Goal: Information Seeking & Learning: Learn about a topic

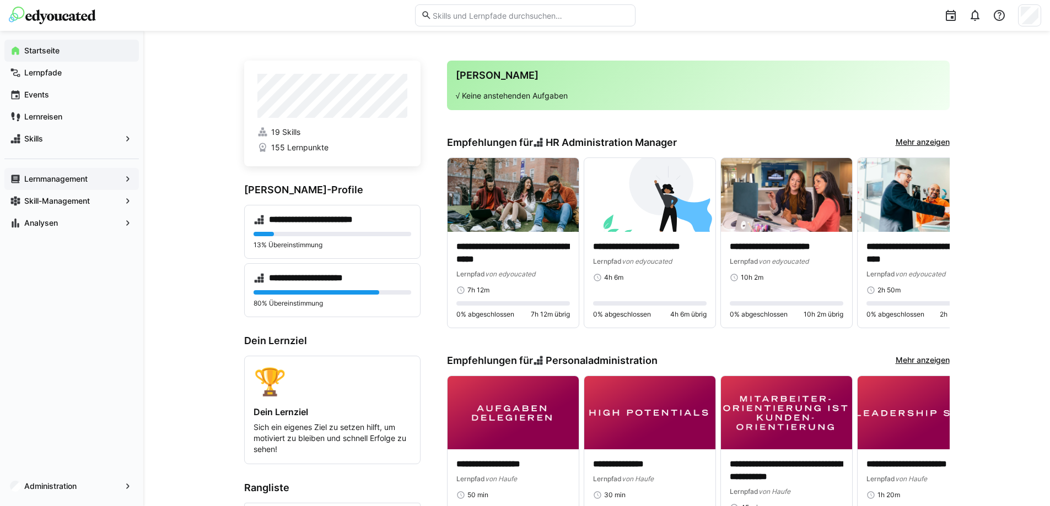
click at [56, 185] on div "Lernmanagement" at bounding box center [71, 179] width 134 height 22
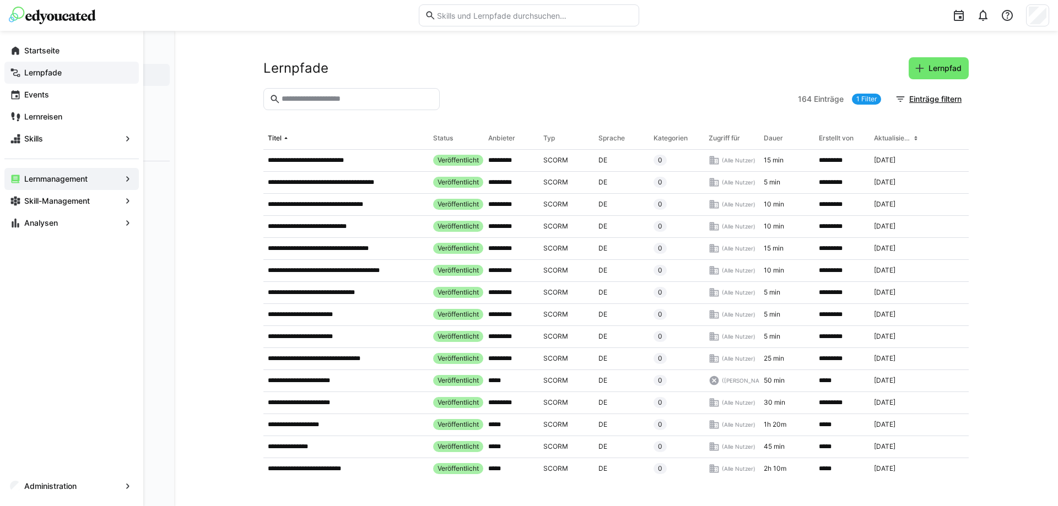
click at [0, 0] on app-navigation-label "Lernpfade" at bounding box center [0, 0] width 0 height 0
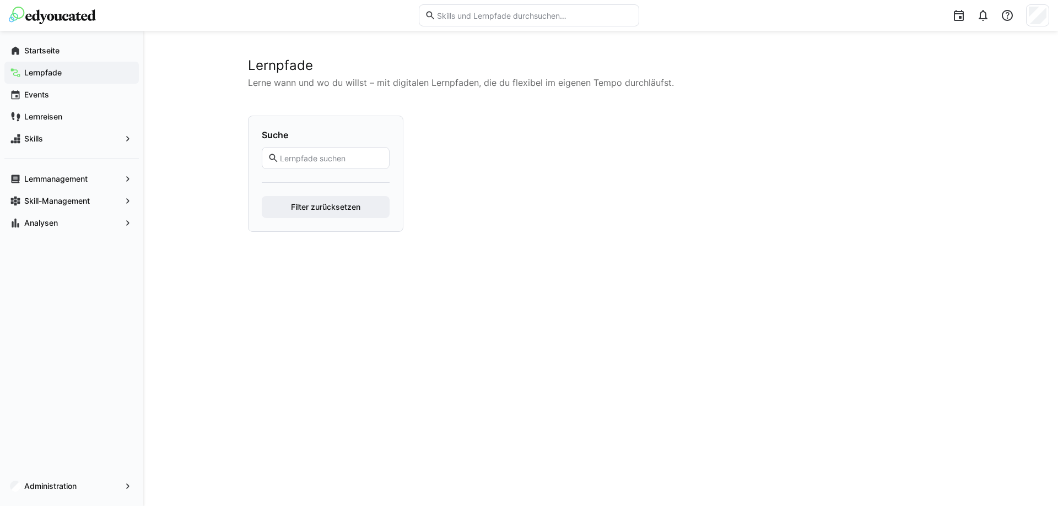
click at [468, 17] on input "text" at bounding box center [534, 15] width 197 height 10
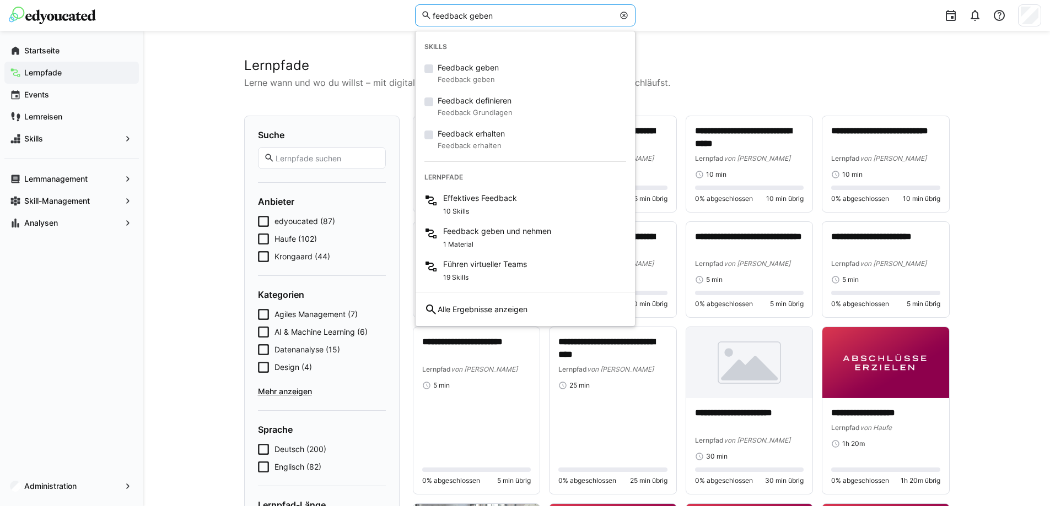
type input "feedback geben"
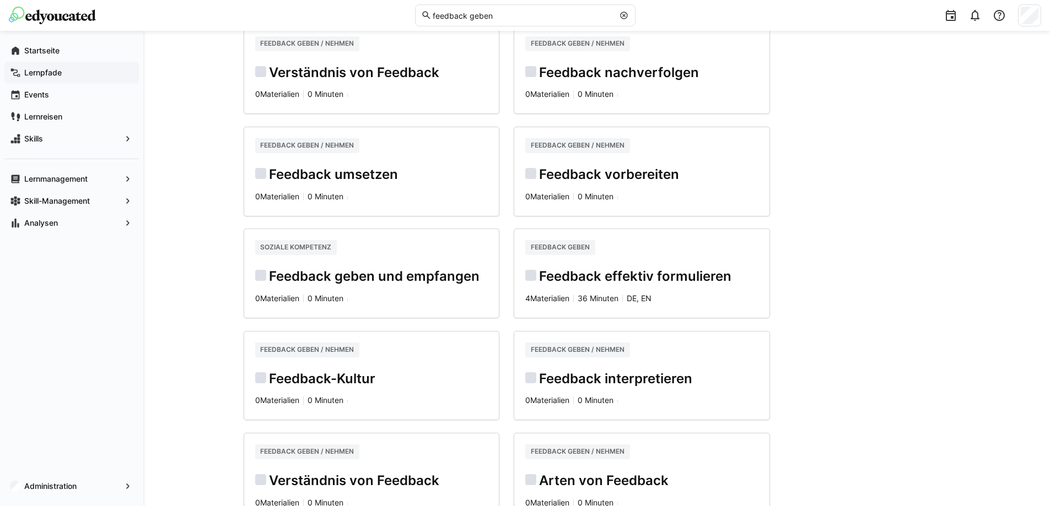
scroll to position [386, 0]
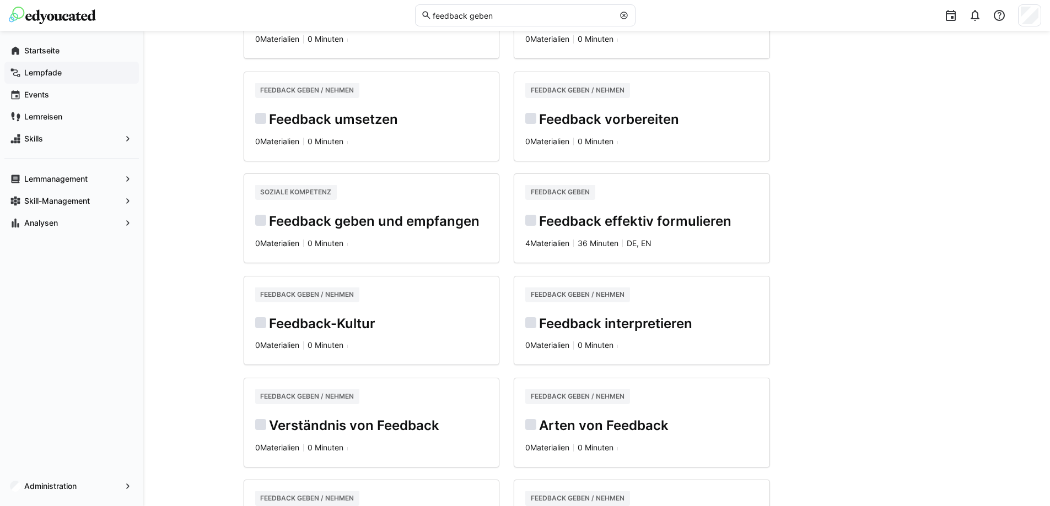
click at [377, 214] on h2 "Feedback geben und empfangen" at bounding box center [371, 221] width 233 height 17
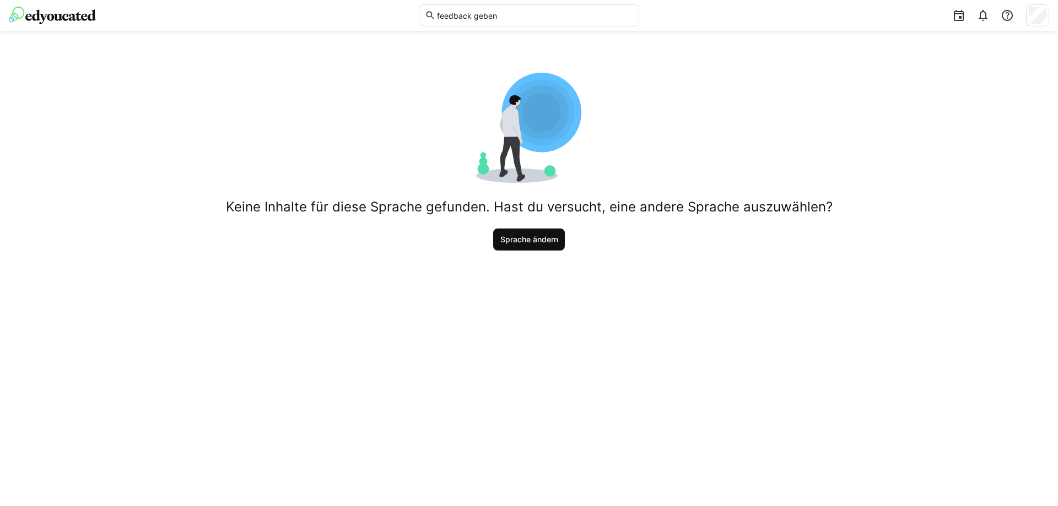
click at [552, 240] on span "Sprache ändern" at bounding box center [529, 239] width 61 height 11
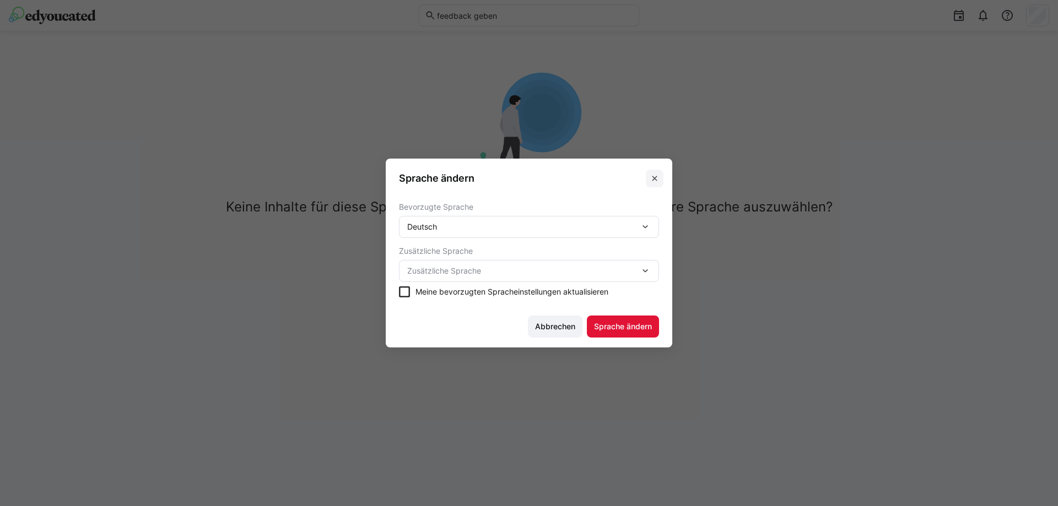
click at [650, 175] on eds-icon at bounding box center [654, 178] width 9 height 9
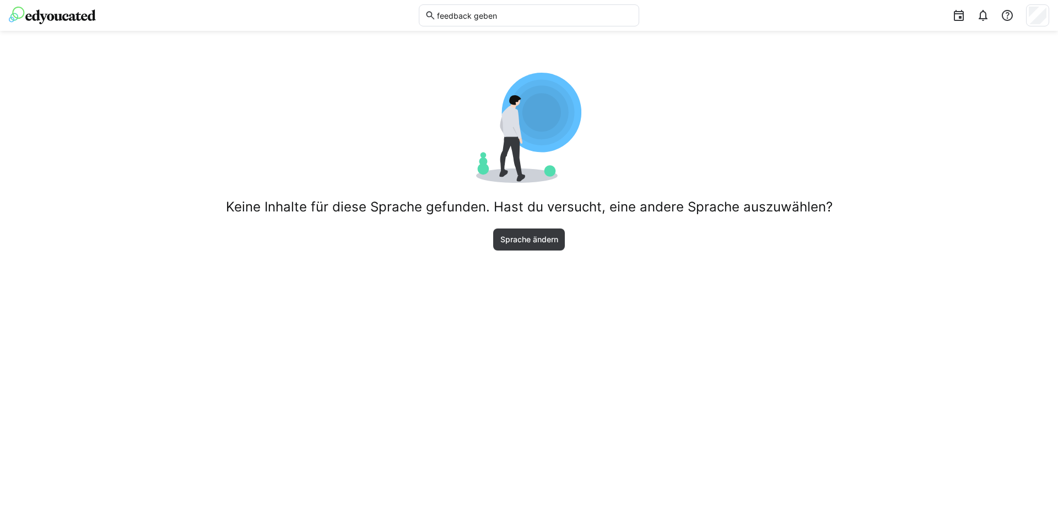
click at [76, 19] on img at bounding box center [52, 16] width 87 height 18
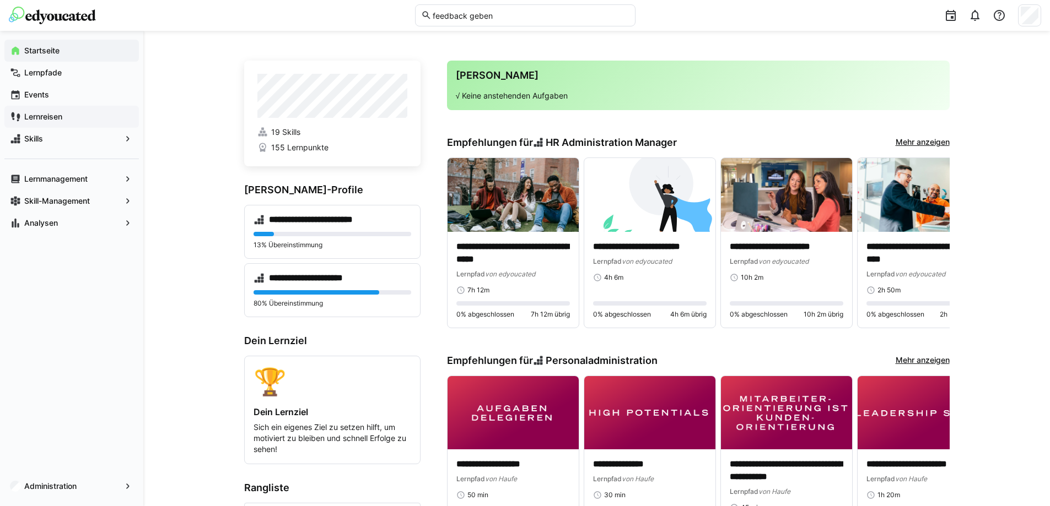
click at [0, 0] on app-navigation-label "Lernreisen" at bounding box center [0, 0] width 0 height 0
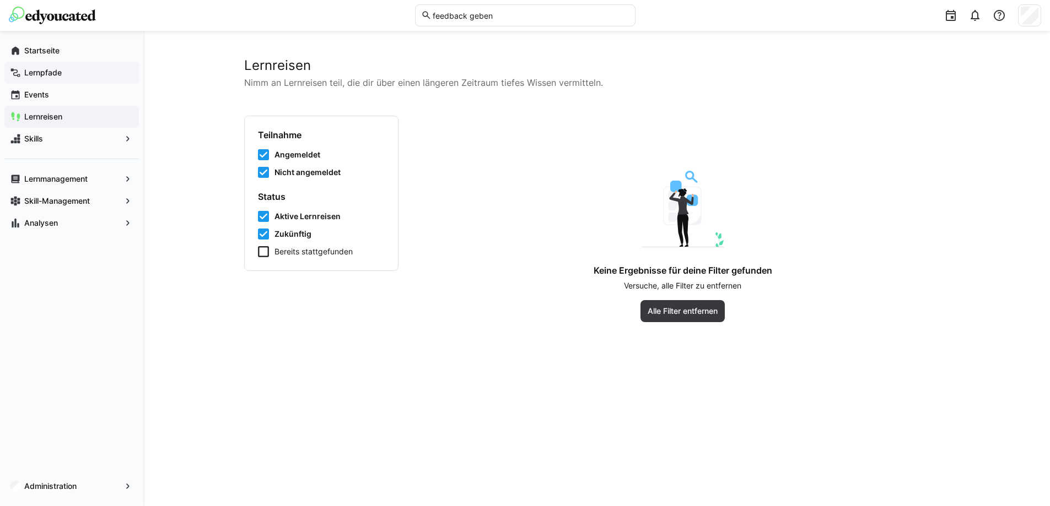
click at [0, 0] on app-navigation-label "Lernpfade" at bounding box center [0, 0] width 0 height 0
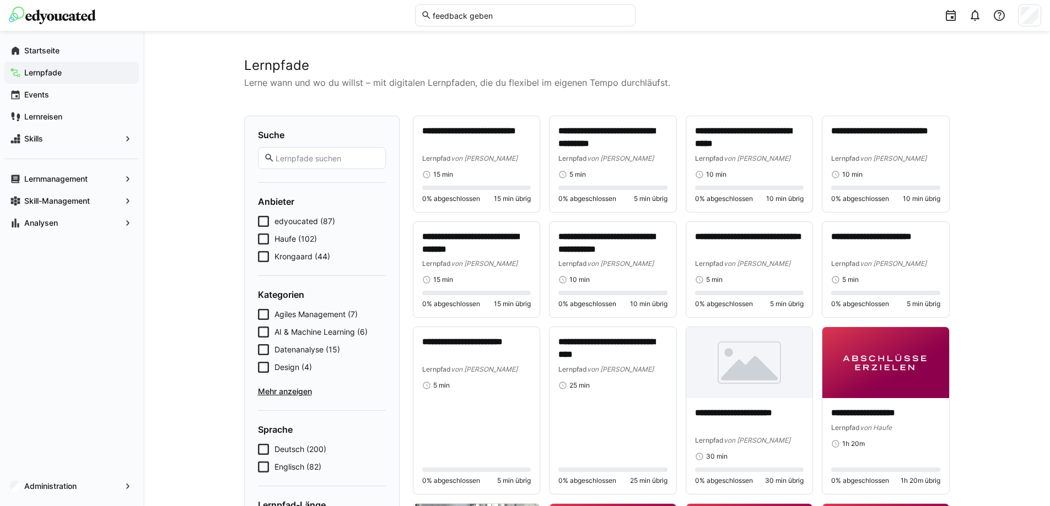
click at [280, 237] on span "Haufe (102)" at bounding box center [295, 239] width 42 height 11
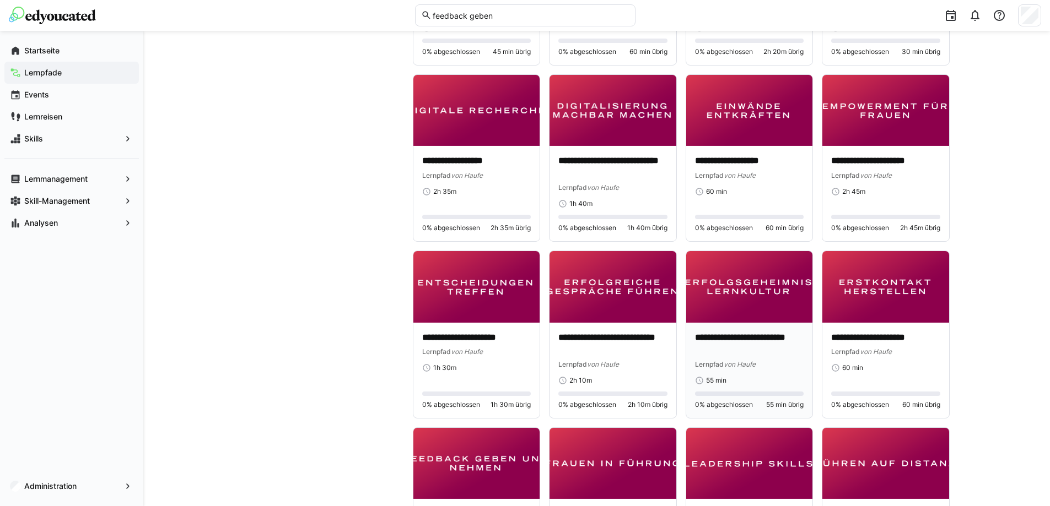
scroll to position [1267, 0]
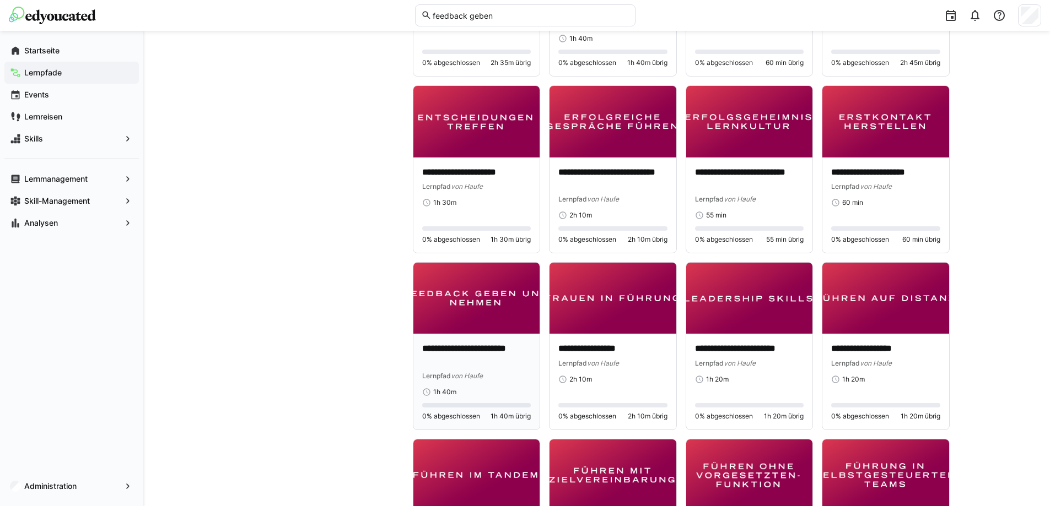
click at [431, 314] on img at bounding box center [476, 298] width 127 height 71
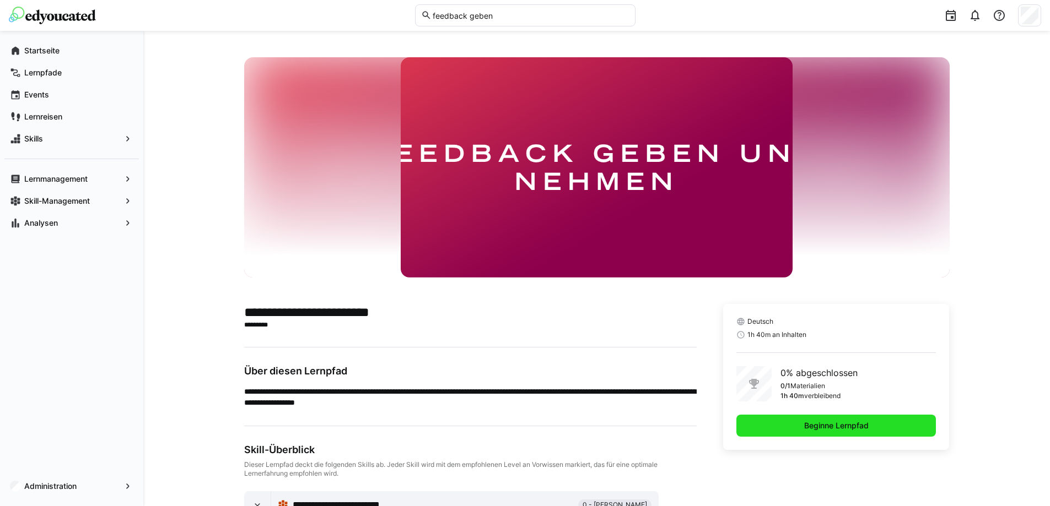
click at [866, 420] on span "Beginne Lernpfad" at bounding box center [836, 426] width 200 height 22
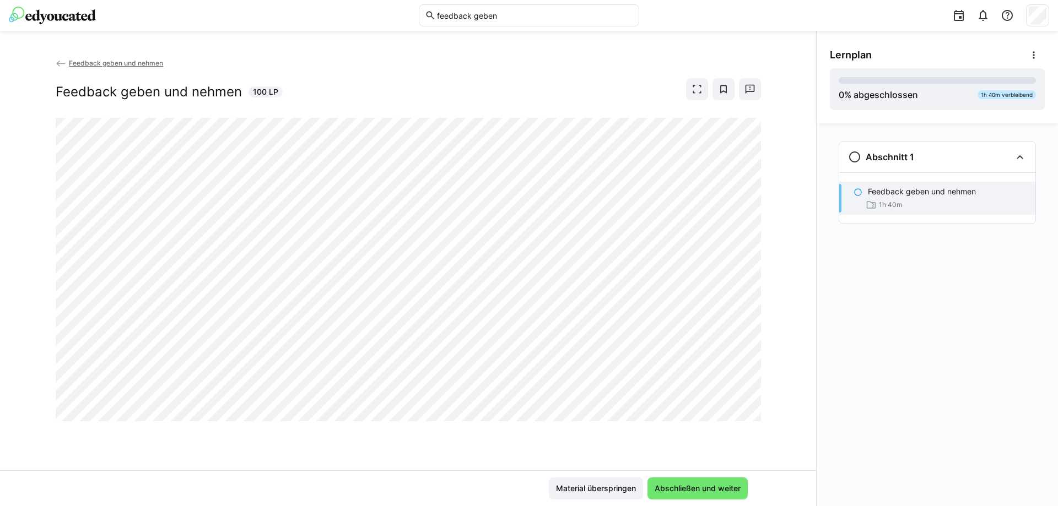
click at [907, 196] on p "Feedback geben und nehmen" at bounding box center [922, 191] width 108 height 11
click at [942, 155] on div "Abschnitt 1" at bounding box center [929, 156] width 163 height 13
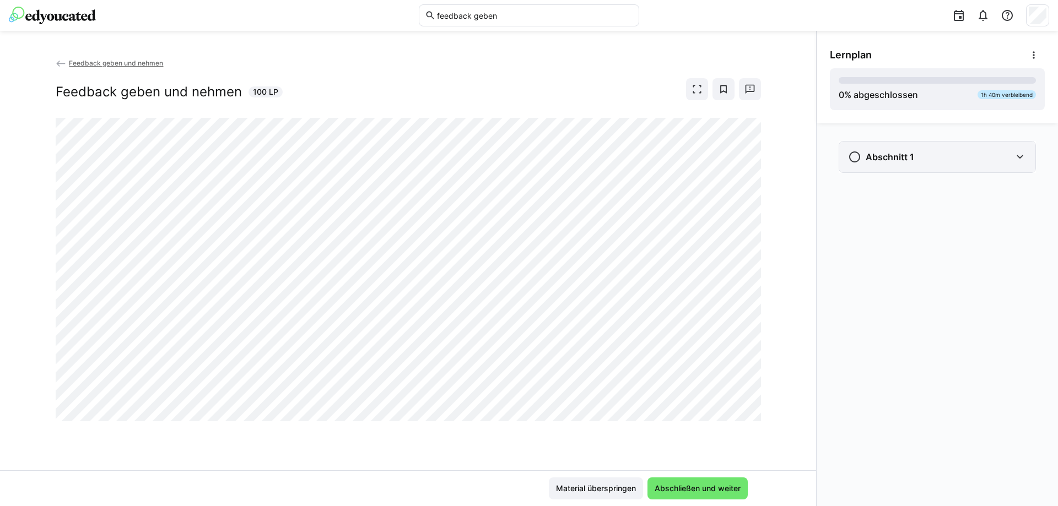
click at [943, 155] on div "Abschnitt 1" at bounding box center [929, 156] width 163 height 13
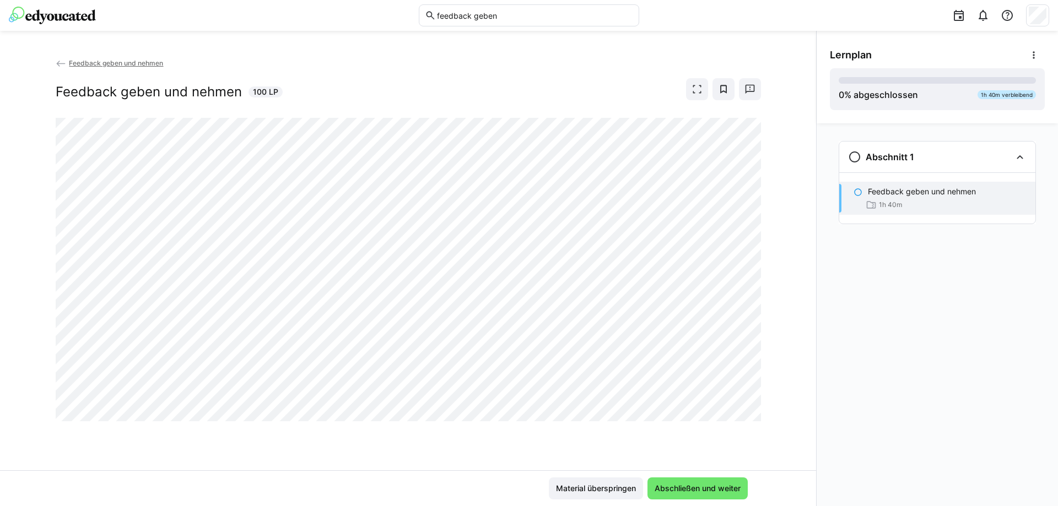
click at [791, 336] on div "Feedback geben und nehmen Feedback geben und nehmen 100 LP" at bounding box center [408, 263] width 816 height 413
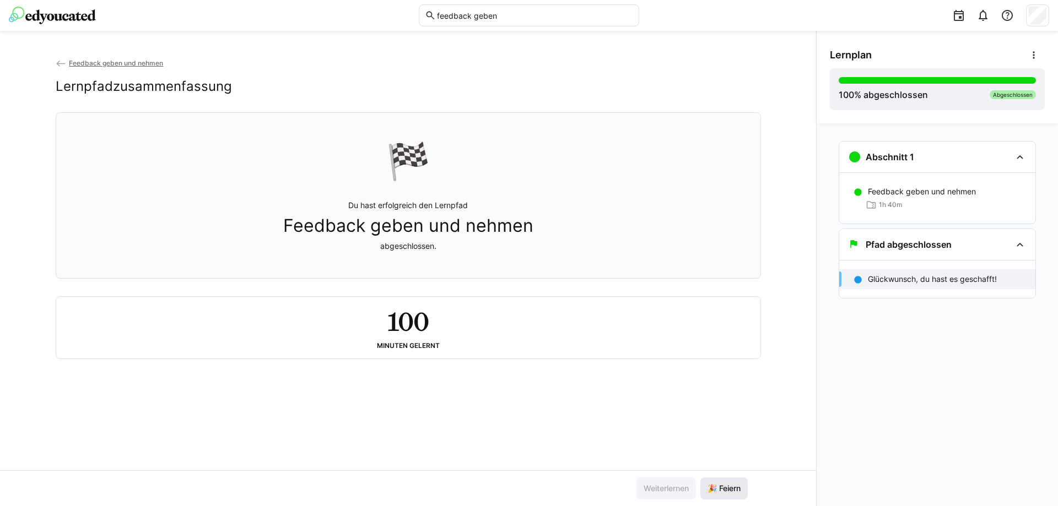
click at [710, 488] on span "🎉 Feiern" at bounding box center [724, 488] width 36 height 11
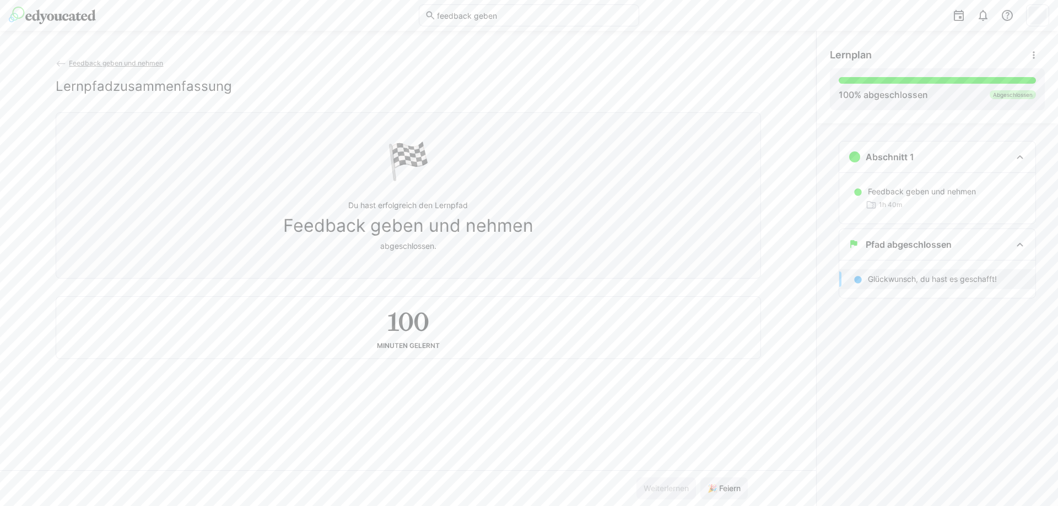
click at [781, 408] on div "Feedback geben und nehmen Lernpfadzusammenfassung 🏁 Du hast erfolgreich den Ler…" at bounding box center [408, 263] width 816 height 413
click at [941, 193] on p "Feedback geben und nehmen" at bounding box center [922, 191] width 108 height 11
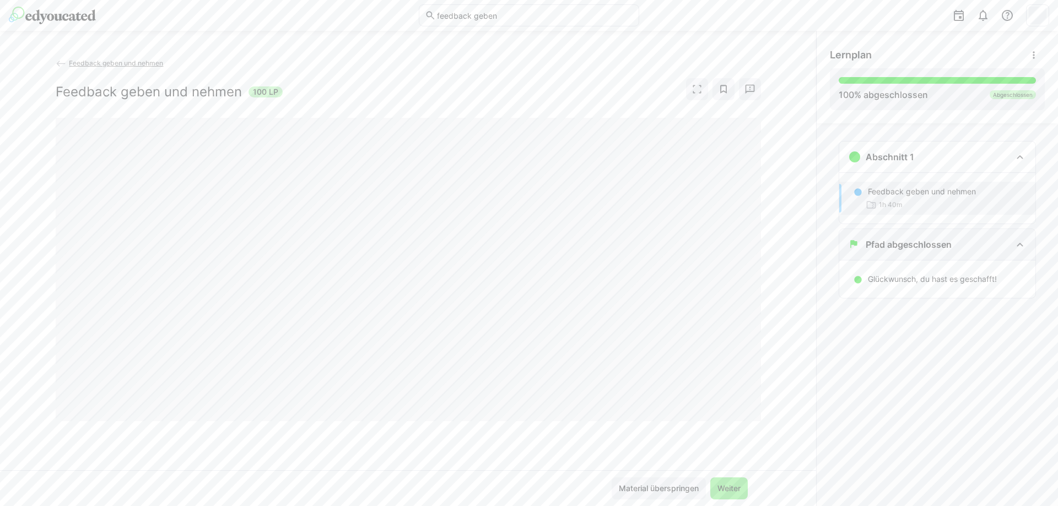
click at [932, 251] on div "Pfad abgeschlossen" at bounding box center [937, 244] width 196 height 31
click at [88, 65] on span "Feedback geben und nehmen" at bounding box center [116, 63] width 94 height 8
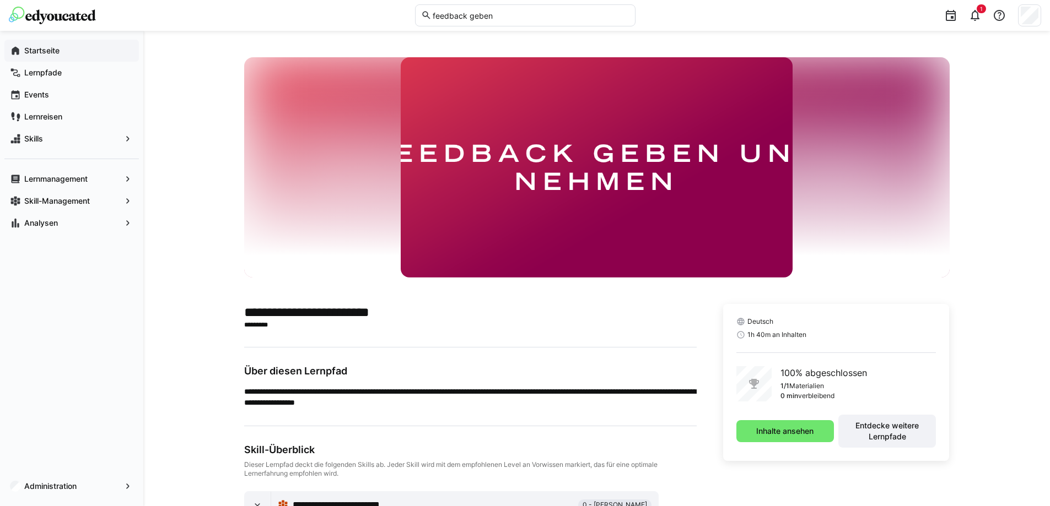
click at [0, 0] on app-navigation-label "Startseite" at bounding box center [0, 0] width 0 height 0
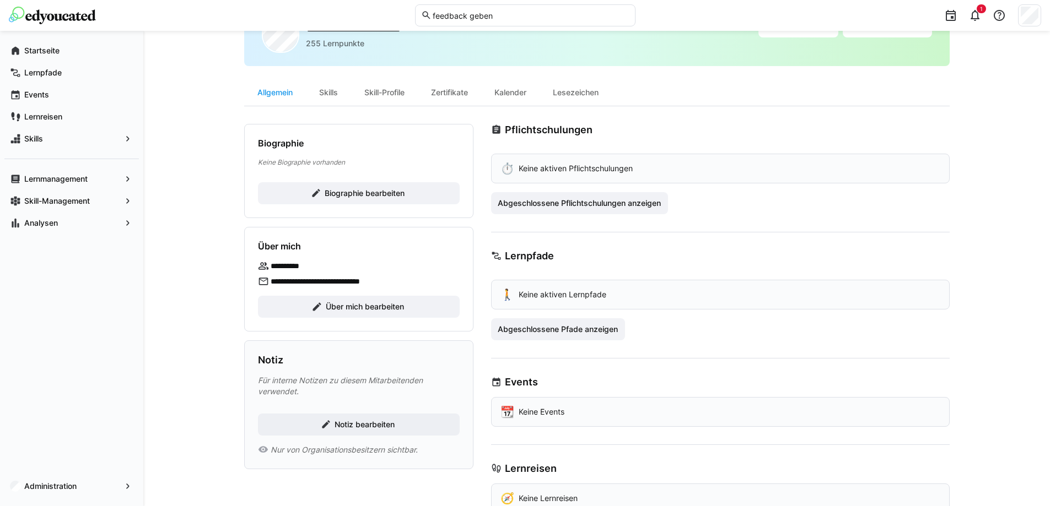
scroll to position [89, 0]
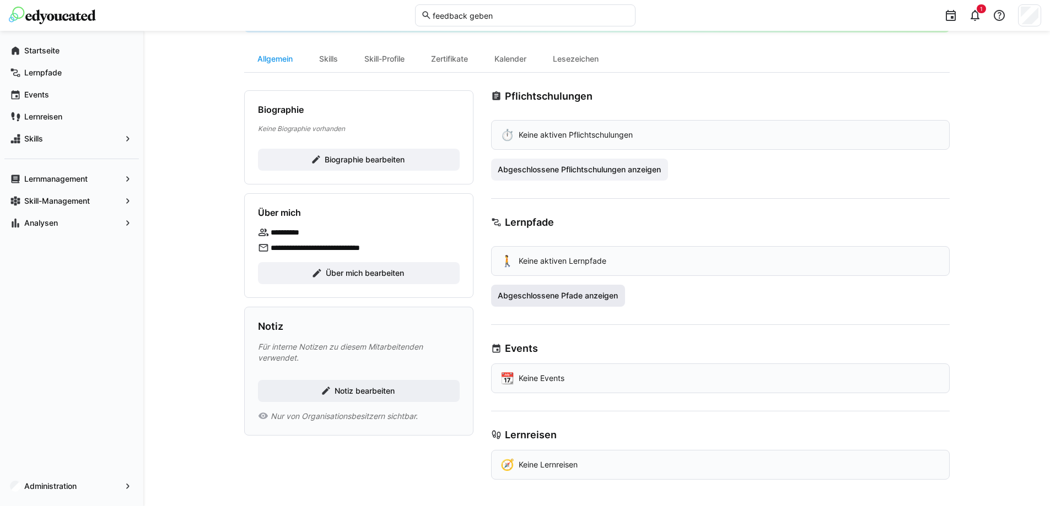
click at [592, 306] on span "Abgeschlossene Pfade anzeigen" at bounding box center [558, 296] width 134 height 22
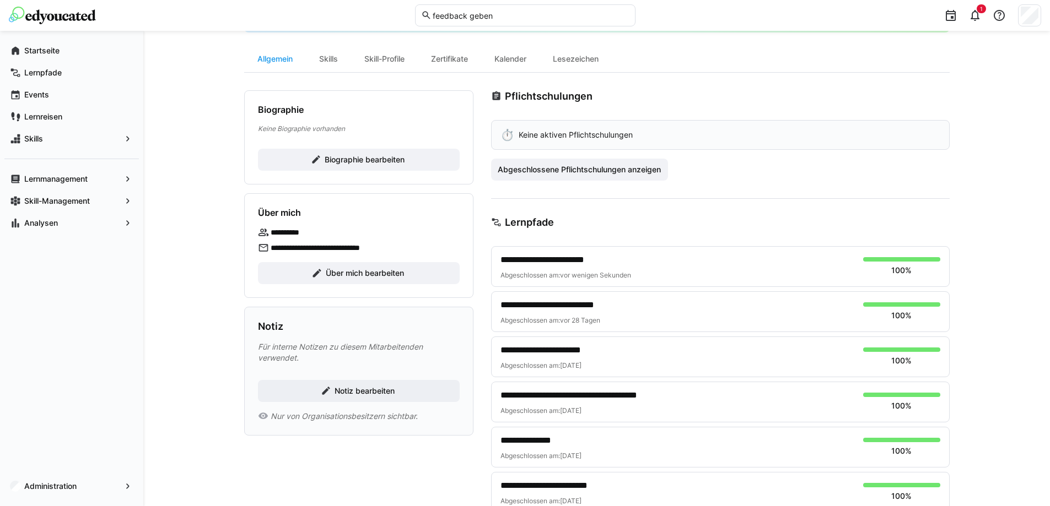
scroll to position [34, 0]
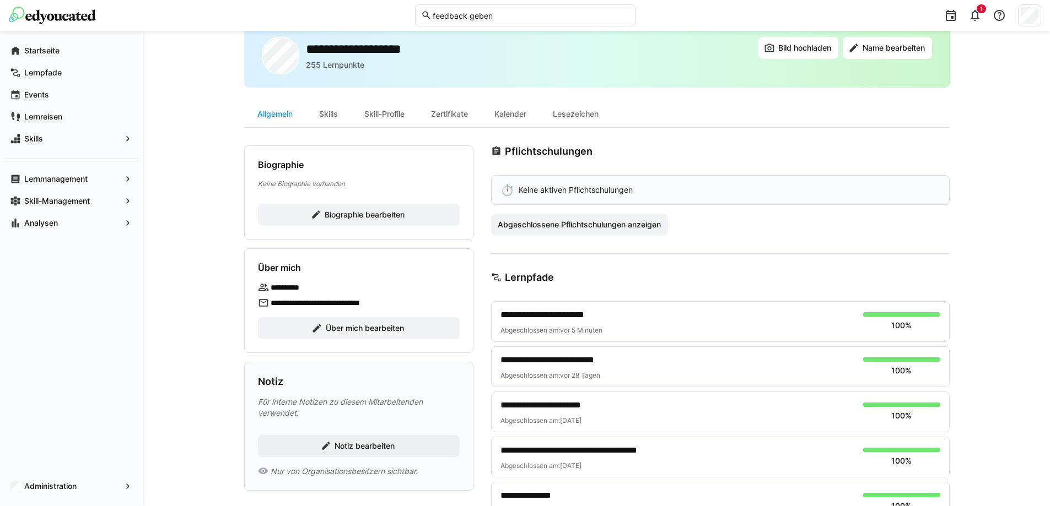
click at [67, 14] on img at bounding box center [52, 16] width 87 height 18
